Goal: Communication & Community: Answer question/provide support

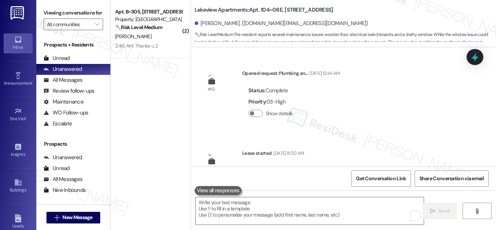
scroll to position [3991, 0]
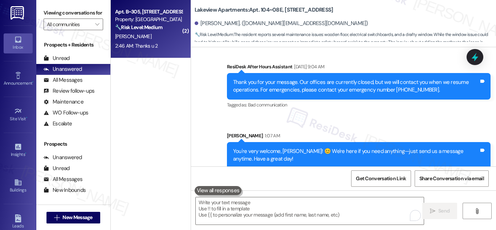
click at [150, 26] on strong "🔧 Risk Level: Medium" at bounding box center [138, 27] width 47 height 7
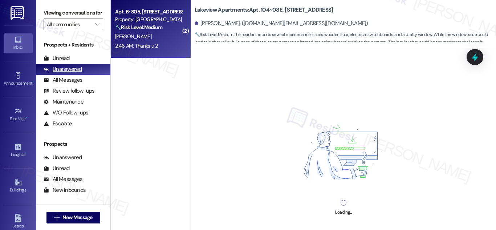
click at [65, 73] on div "Unanswered" at bounding box center [63, 69] width 38 height 8
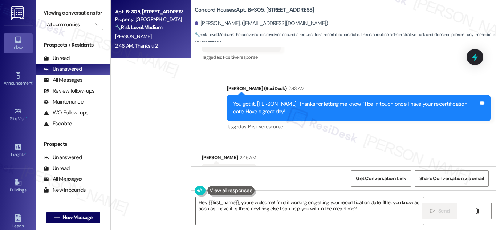
scroll to position [1144, 0]
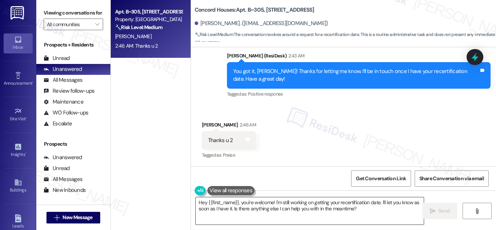
click at [265, 203] on textarea "Hey {{first_name}}, you're welcome! I'm still working on getting your recertifi…" at bounding box center [310, 210] width 228 height 27
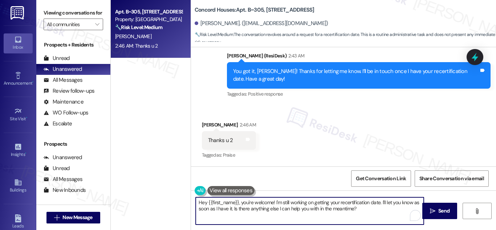
click at [265, 203] on textarea "Hey {{first_name}}, you're welcome! I'm still working on getting your recertifi…" at bounding box center [310, 210] width 228 height 27
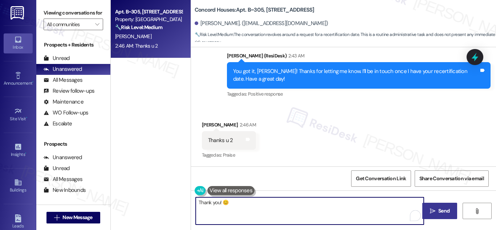
type textarea "Thank you! 😊"
click at [438, 210] on span "Send" at bounding box center [443, 211] width 11 height 8
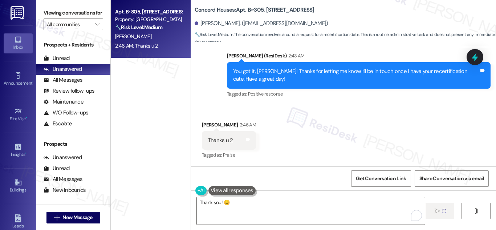
scroll to position [1144, 0]
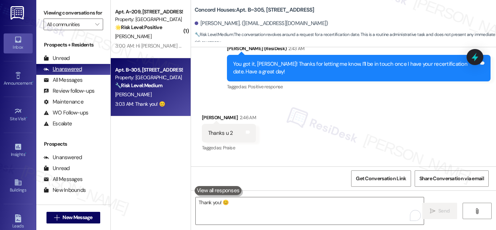
click at [70, 73] on div "Unanswered" at bounding box center [63, 69] width 38 height 8
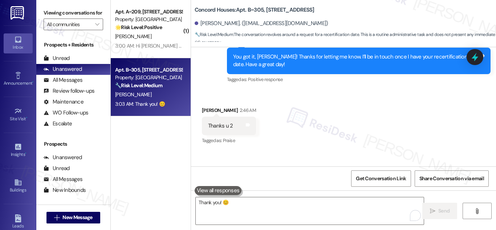
scroll to position [1195, 0]
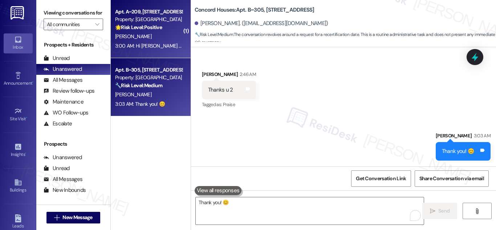
click at [169, 30] on div "🌟 Risk Level: Positive The message is a positive response to a check-in, indica…" at bounding box center [148, 28] width 67 height 8
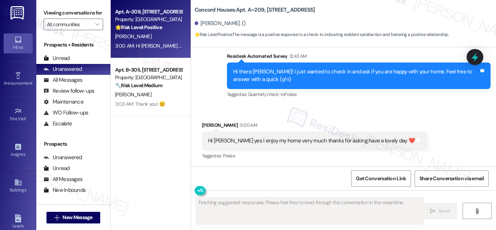
scroll to position [404, 0]
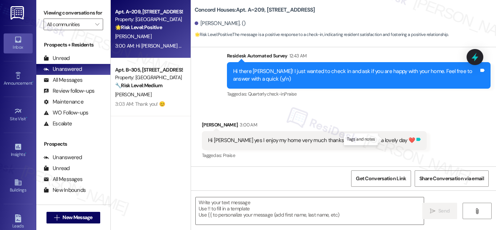
click at [416, 139] on icon at bounding box center [418, 138] width 4 height 3
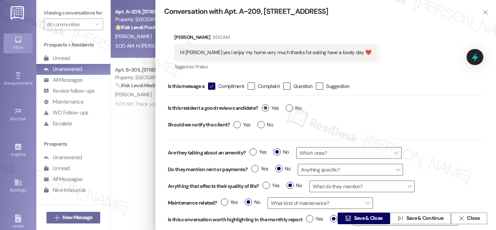
click at [268, 110] on label "Yes" at bounding box center [270, 108] width 17 height 8
click at [268, 110] on input "Yes" at bounding box center [270, 108] width 17 height 9
radio input "true"
click at [360, 217] on span "Save & Close" at bounding box center [368, 218] width 29 height 8
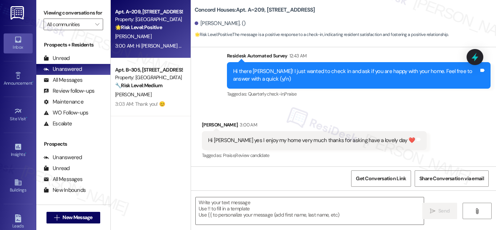
click at [320, 140] on div "Hi [PERSON_NAME] yes I enjoy my home very much thanks for asking have a lovely …" at bounding box center [311, 140] width 207 height 8
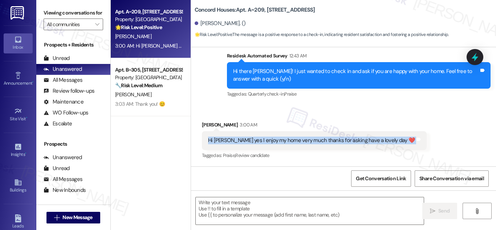
click at [320, 140] on div "Hi [PERSON_NAME] yes I enjoy my home very much thanks for asking have a lovely …" at bounding box center [311, 140] width 207 height 8
copy div "Hi [PERSON_NAME] yes I enjoy my home very much thanks for asking have a lovely …"
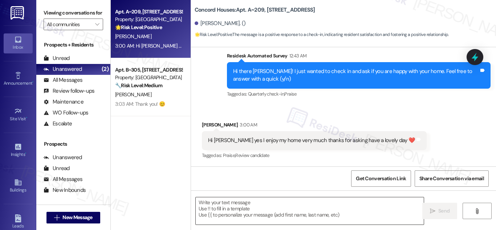
click at [297, 208] on textarea at bounding box center [310, 210] width 228 height 27
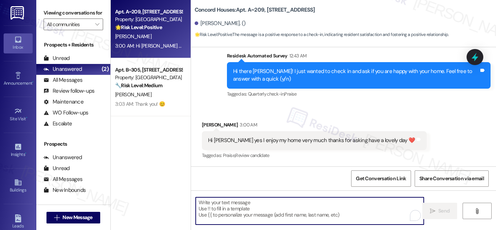
click at [297, 208] on textarea "To enrich screen reader interactions, please activate Accessibility in Grammarl…" at bounding box center [310, 210] width 228 height 27
paste textarea "Hi! That’s so lovely to hear—thank you for sharing that 💛 If it’s not too much …"
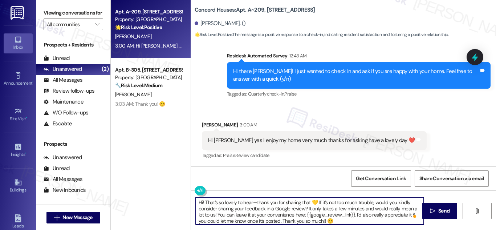
click at [253, 202] on textarea "Hi! That’s so lovely to hear—thank you for sharing that 💛 If it’s not too much …" at bounding box center [310, 210] width 228 height 27
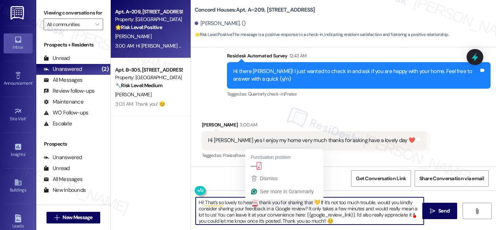
click at [254, 202] on textarea "Hi! That’s so lovely to hear—, thank you for sharing that 💛 If it’s not too muc…" at bounding box center [310, 210] width 228 height 27
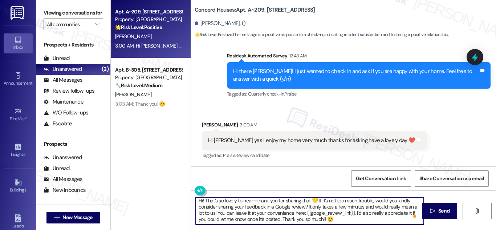
scroll to position [0, 0]
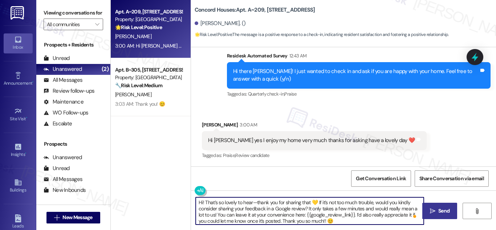
type textarea "Hi! That’s so lovely to hear—thank you for sharing that 💛 If it’s not too much …"
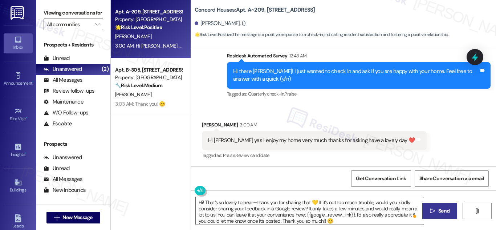
click at [441, 204] on button " Send" at bounding box center [439, 210] width 35 height 16
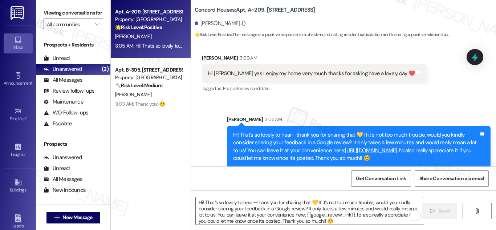
scroll to position [478, 0]
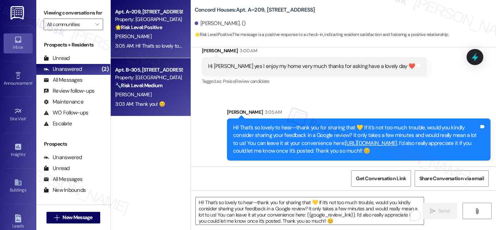
click at [139, 67] on div "Apt. B~305, [STREET_ADDRESS]" at bounding box center [148, 70] width 67 height 8
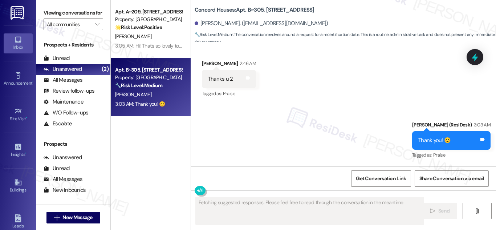
scroll to position [1206, 0]
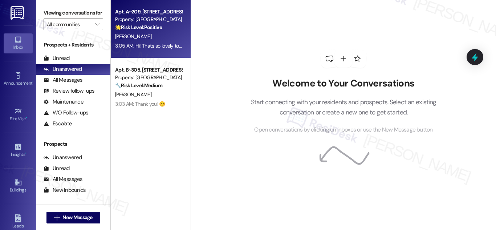
click at [149, 16] on div "Property: [GEOGRAPHIC_DATA]" at bounding box center [148, 20] width 67 height 8
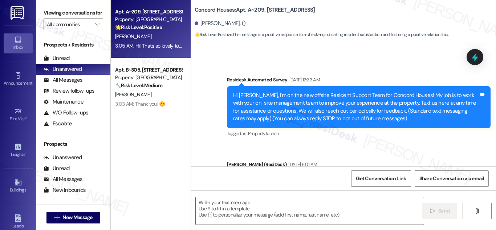
type textarea "Fetching suggested responses. Please feel free to read through the conversation…"
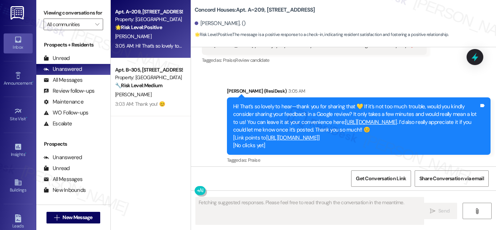
scroll to position [504, 0]
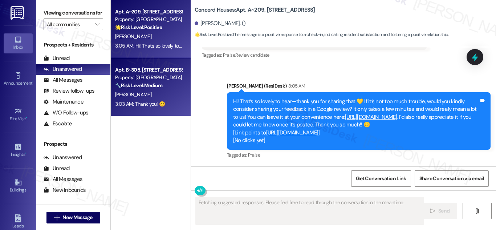
click at [148, 68] on div "Apt. B~305, [STREET_ADDRESS]" at bounding box center [148, 70] width 67 height 8
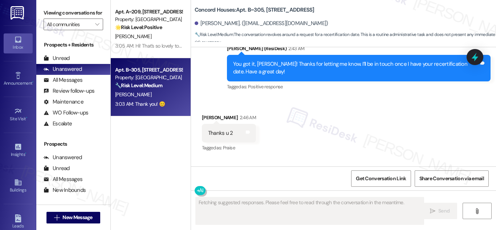
scroll to position [1206, 0]
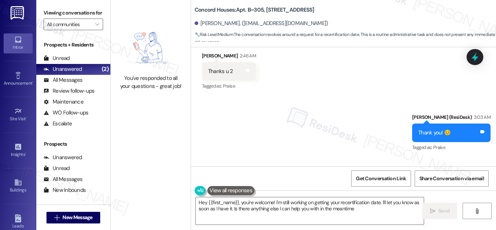
type textarea "Hey {{first_name}}, you're welcome! I'm still working on getting your recertifi…"
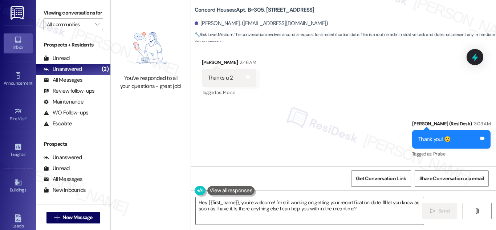
scroll to position [1272, 0]
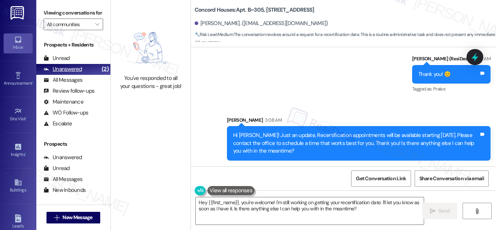
click at [70, 73] on div "Unanswered" at bounding box center [63, 69] width 38 height 8
